Goal: Obtain resource: Download file/media

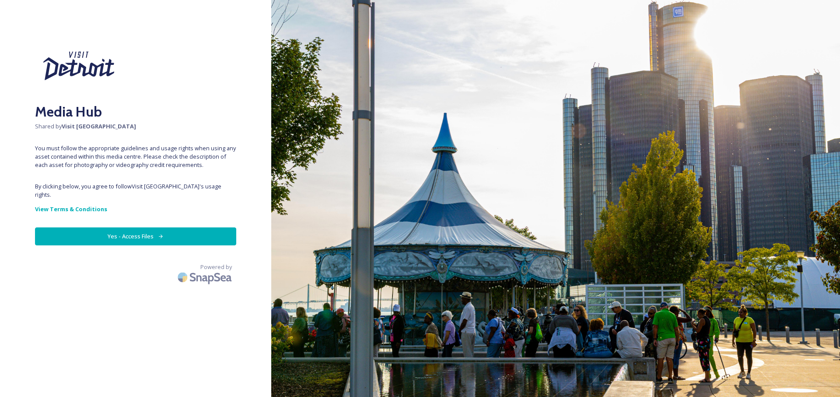
click at [144, 229] on button "Yes - Access Files" at bounding box center [135, 236] width 201 height 18
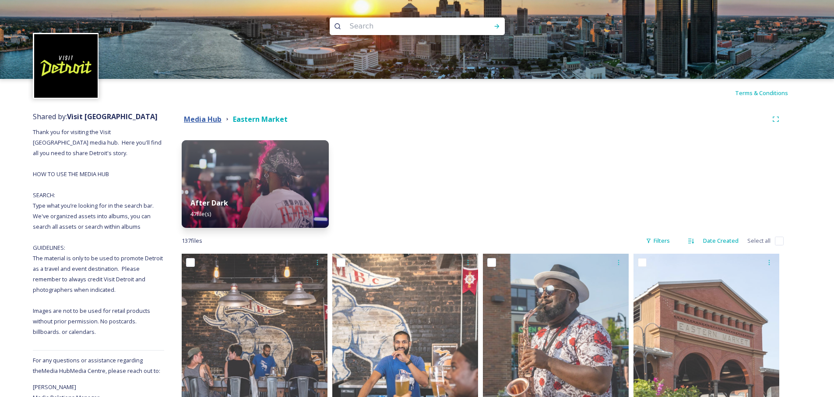
click at [205, 117] on strong "Media Hub" at bounding box center [203, 119] width 38 height 10
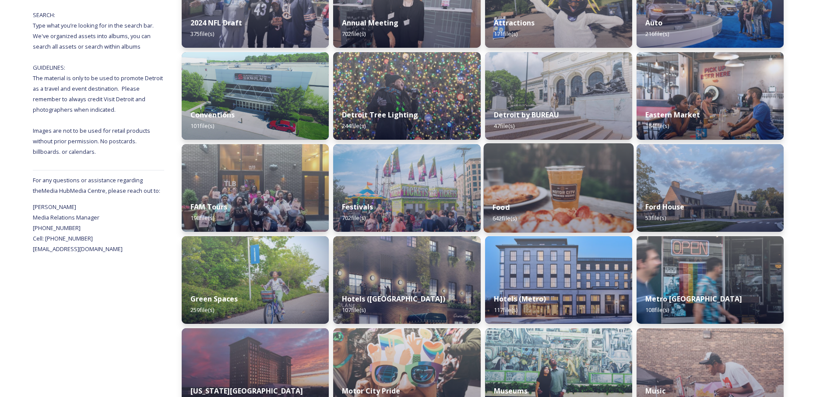
scroll to position [213, 0]
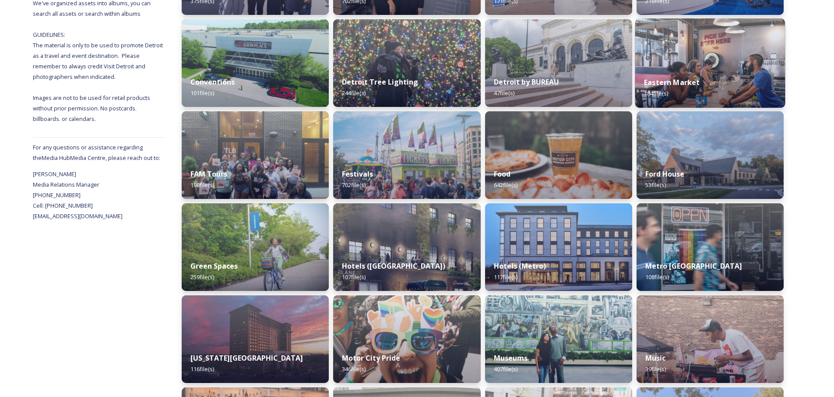
click at [663, 58] on img at bounding box center [710, 62] width 150 height 89
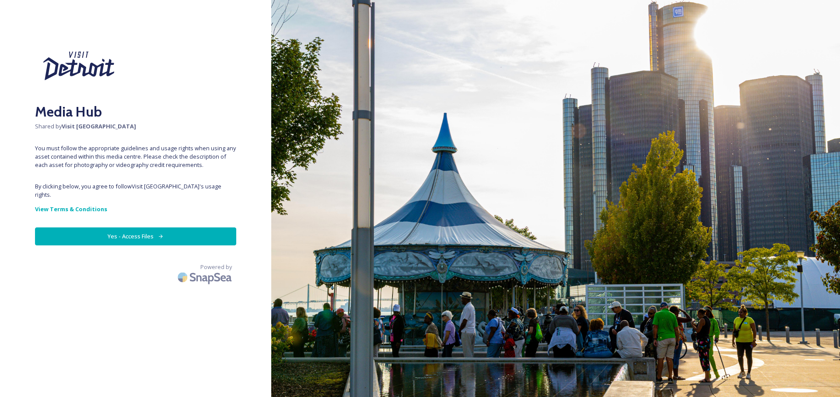
click at [191, 227] on button "Yes - Access Files" at bounding box center [135, 236] width 201 height 18
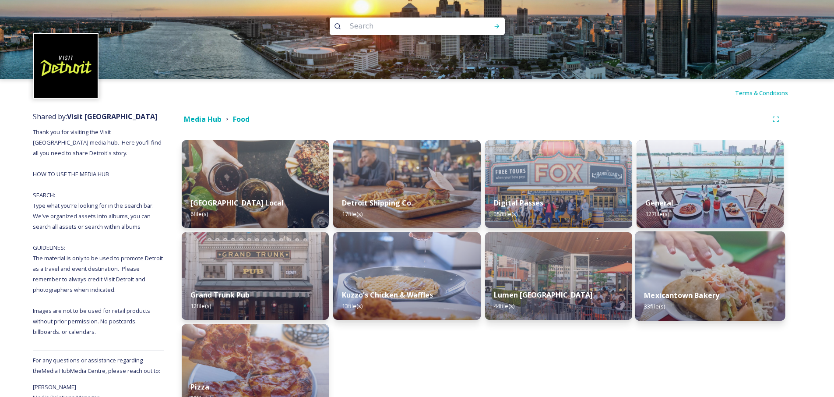
click at [715, 270] on img at bounding box center [710, 275] width 150 height 89
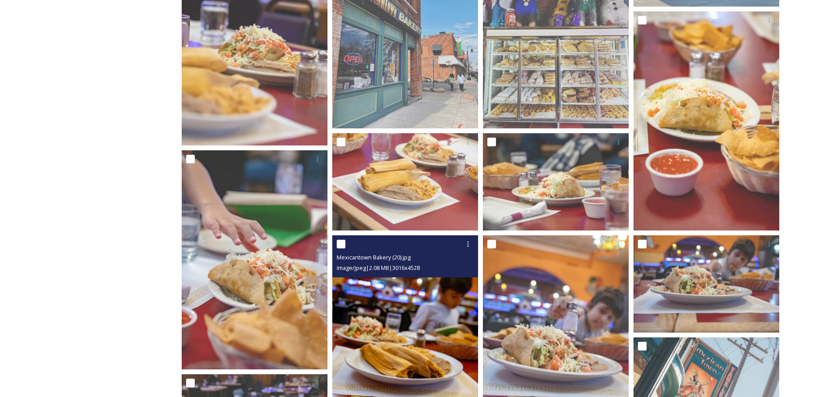
scroll to position [865, 0]
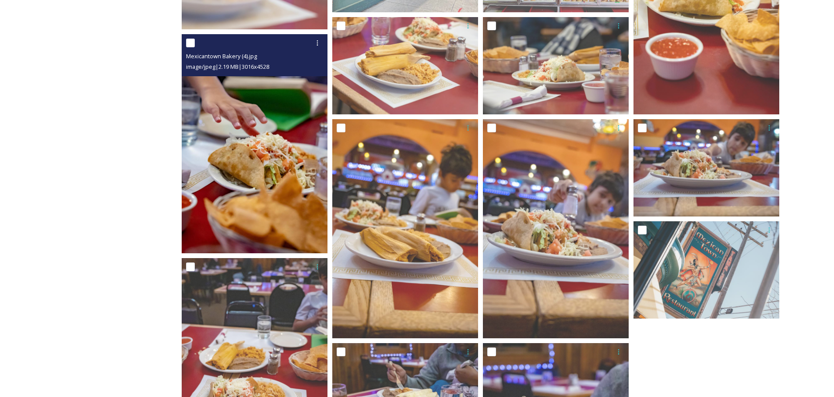
click at [292, 190] on img at bounding box center [255, 143] width 146 height 219
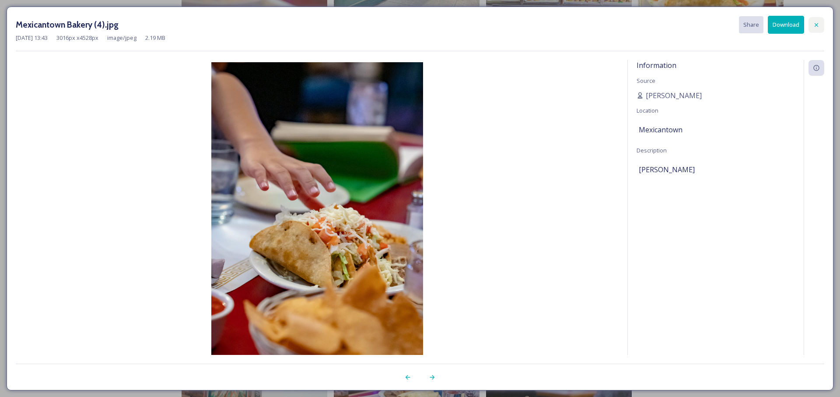
click at [819, 23] on icon at bounding box center [816, 24] width 7 height 7
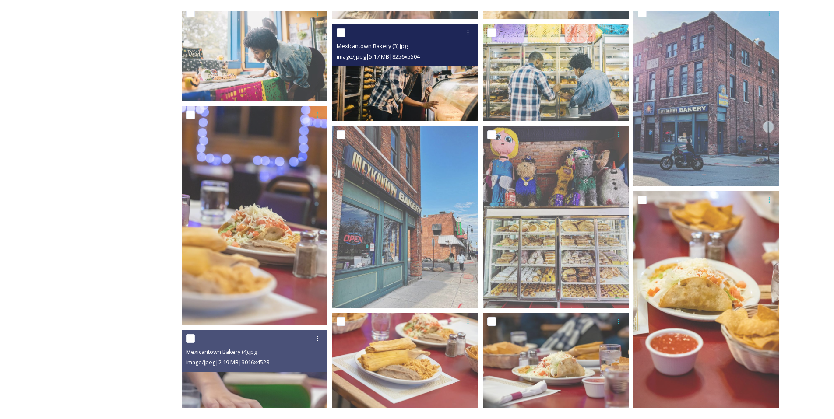
scroll to position [157, 0]
